Goal: Information Seeking & Learning: Learn about a topic

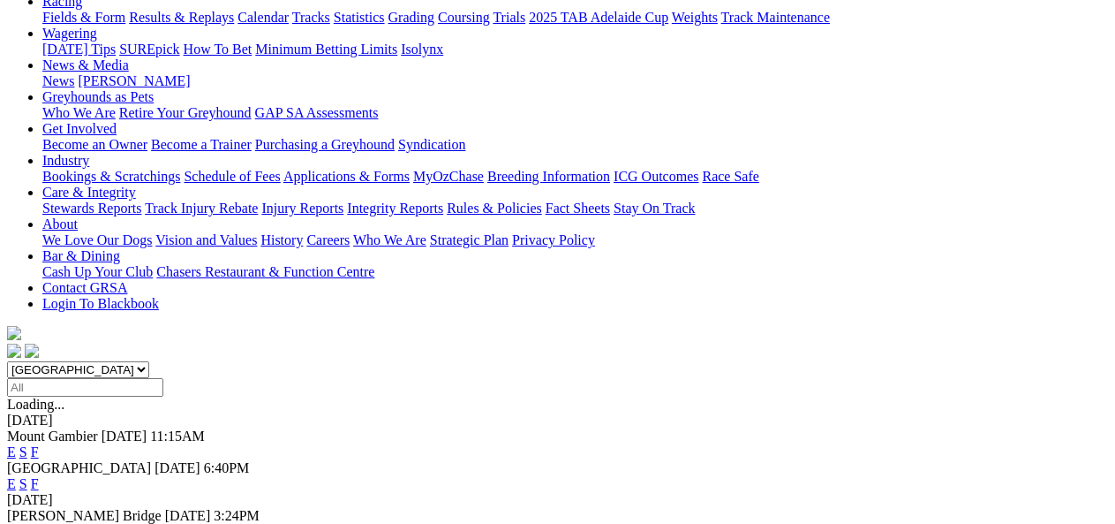
scroll to position [215, 0]
click at [39, 476] on link "F" at bounding box center [35, 483] width 8 height 15
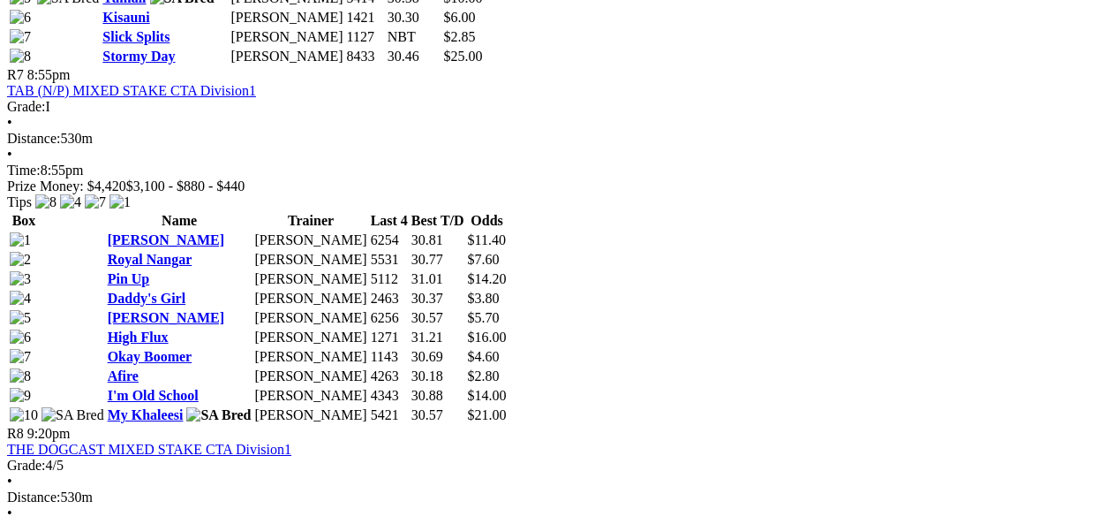
scroll to position [2764, 0]
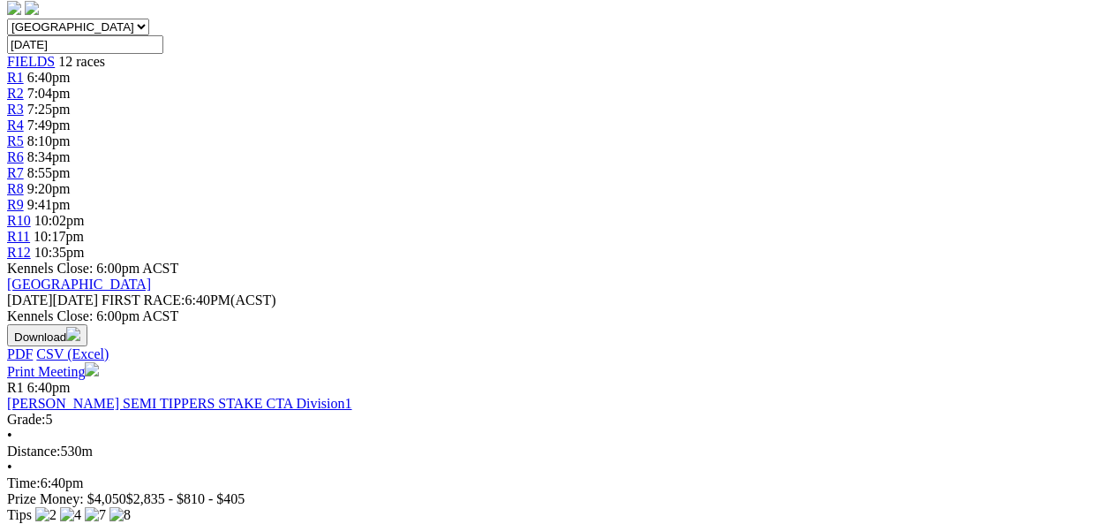
drag, startPoint x: 1095, startPoint y: 61, endPoint x: 1095, endPoint y: 41, distance: 19.4
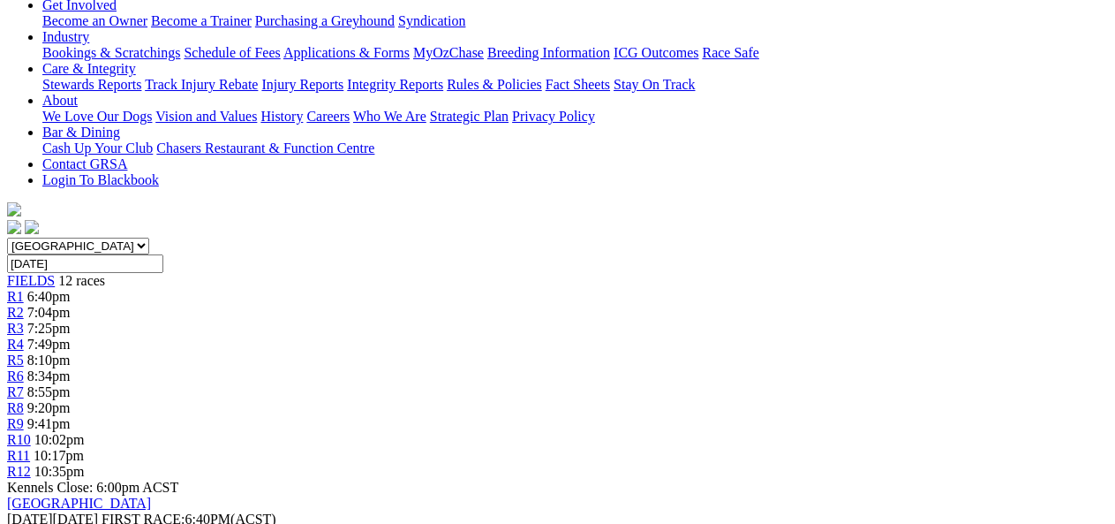
scroll to position [316, 0]
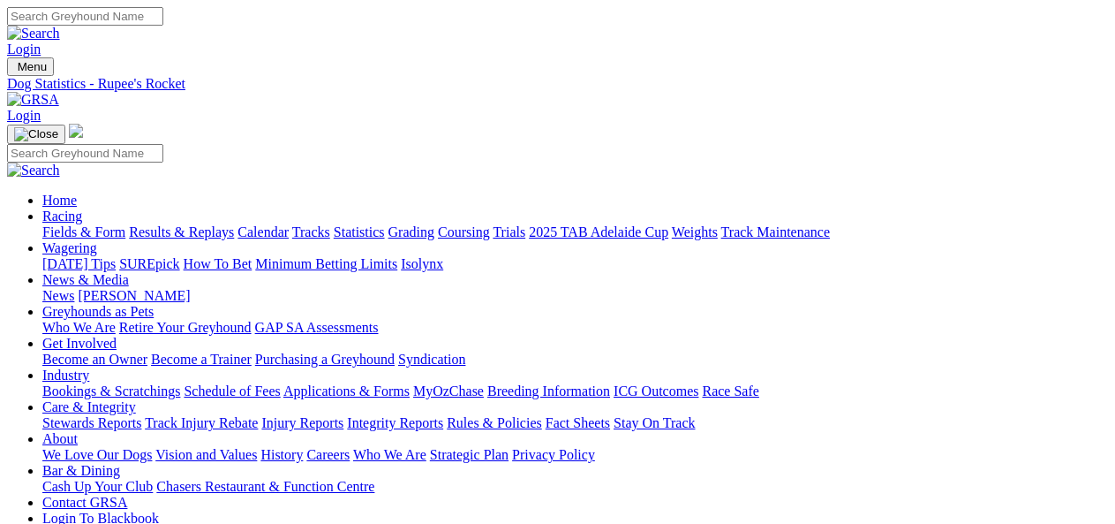
click at [1082, 21] on div "Login" at bounding box center [557, 32] width 1101 height 50
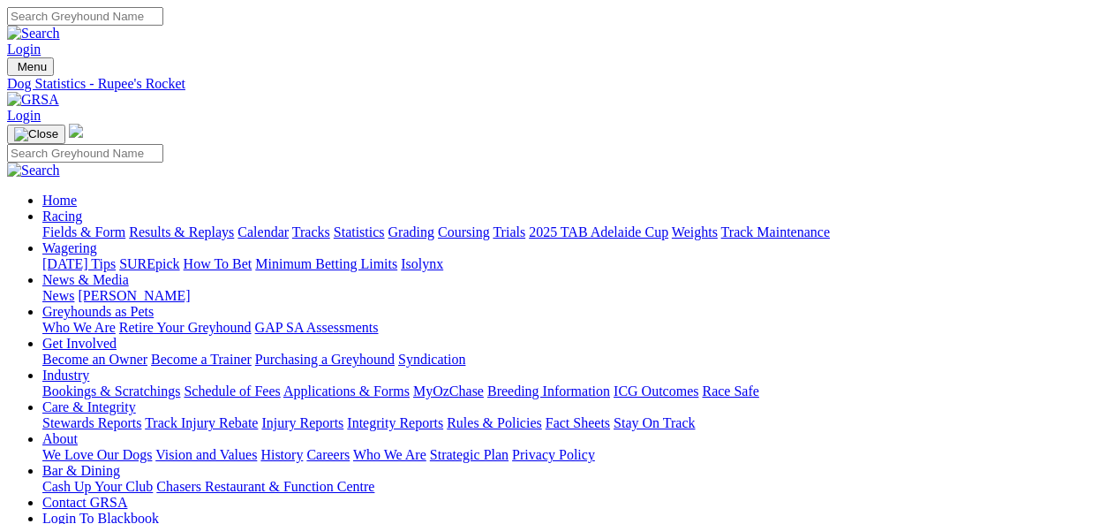
click at [1082, 21] on div "Login" at bounding box center [557, 32] width 1101 height 50
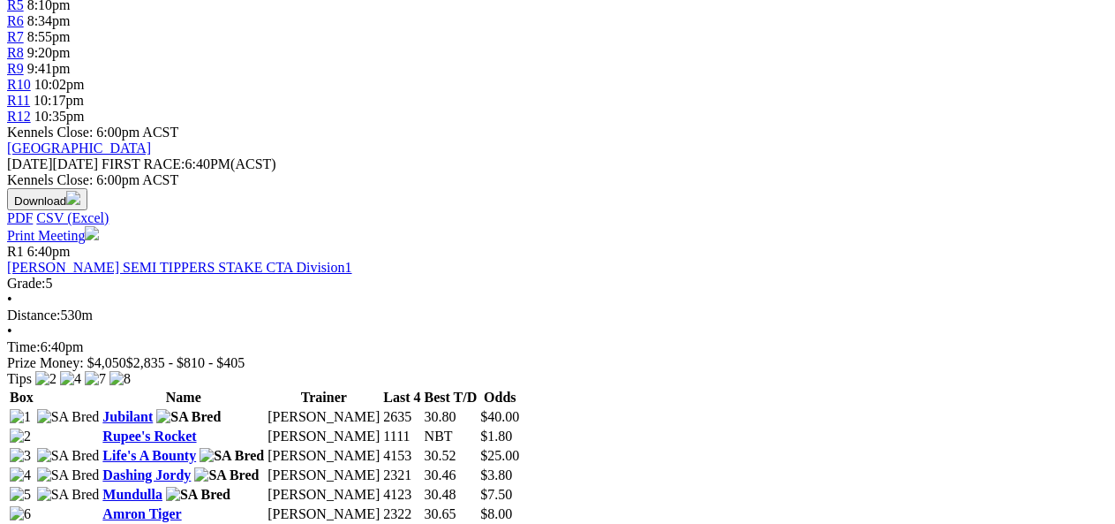
scroll to position [723, 0]
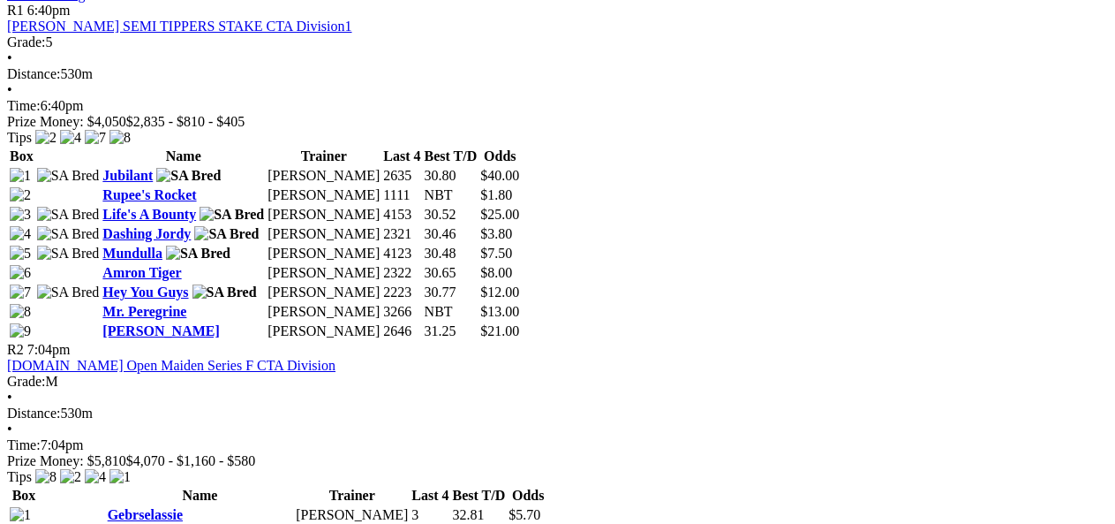
scroll to position [873, 0]
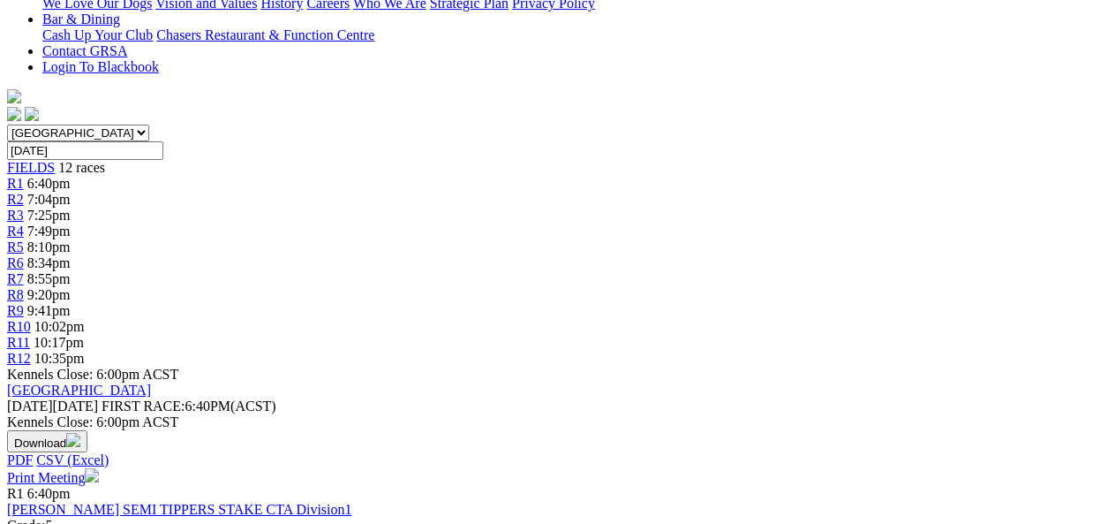
scroll to position [467, 0]
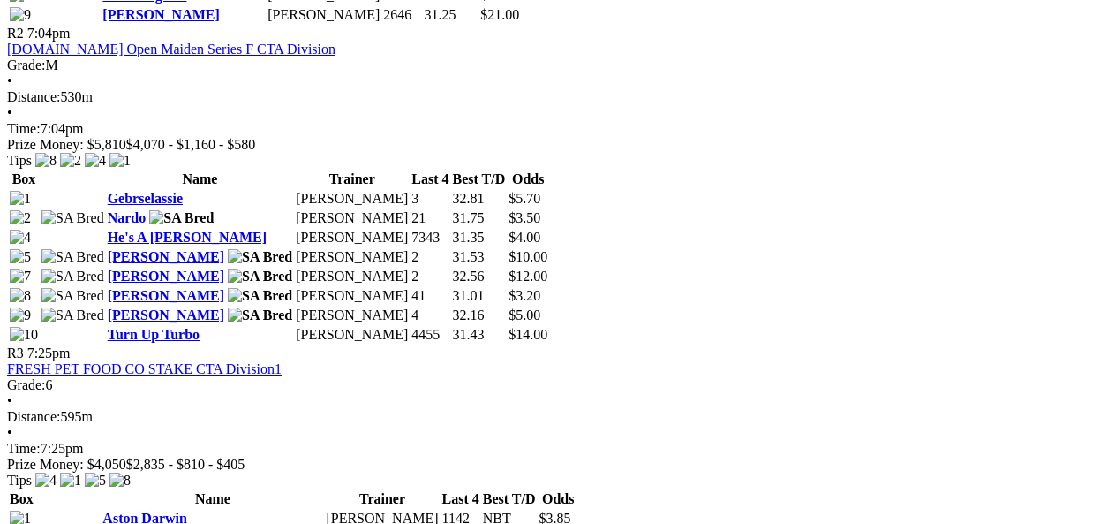
scroll to position [1340, 0]
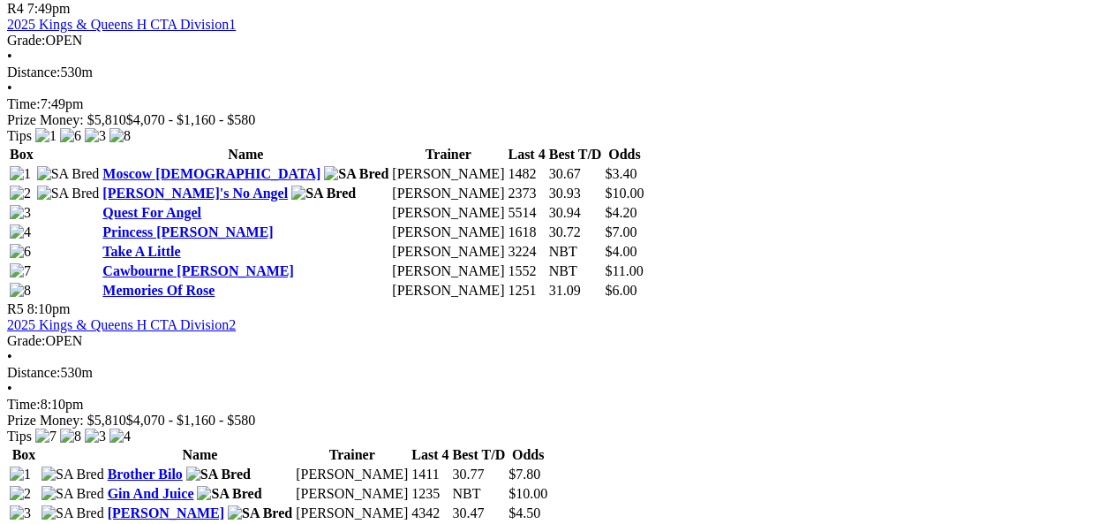
scroll to position [1868, 0]
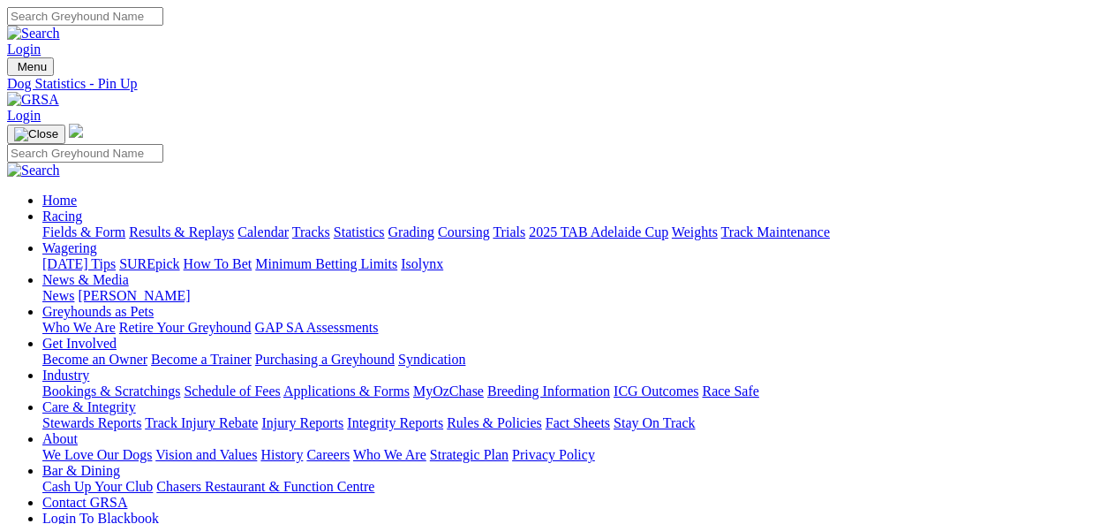
click at [1108, 7] on div "Login" at bounding box center [557, 32] width 1101 height 50
